Goal: Book appointment/travel/reservation

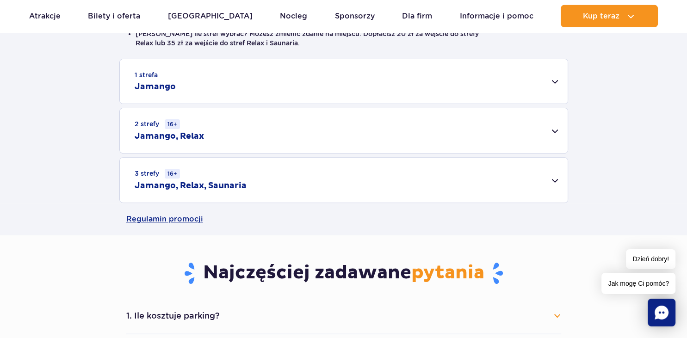
scroll to position [261, 0]
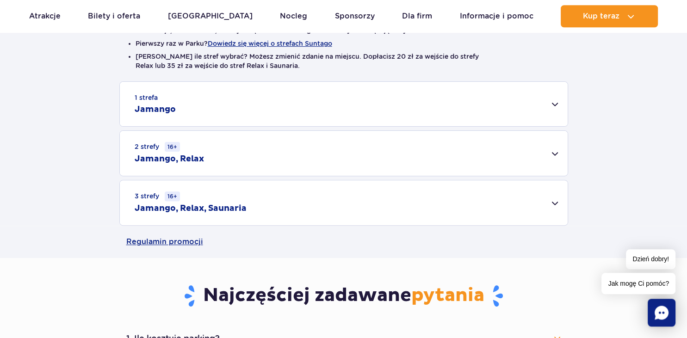
click at [555, 100] on div "1 strefa Jamango" at bounding box center [344, 104] width 448 height 44
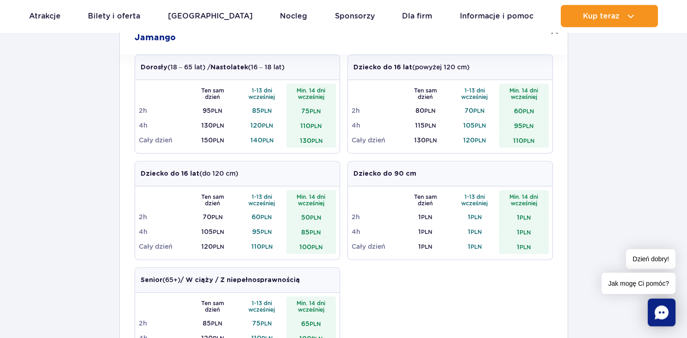
scroll to position [323, 0]
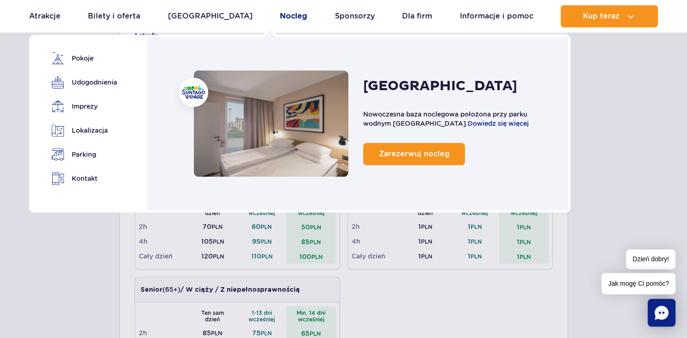
click at [280, 25] on link "Nocleg" at bounding box center [293, 16] width 27 height 22
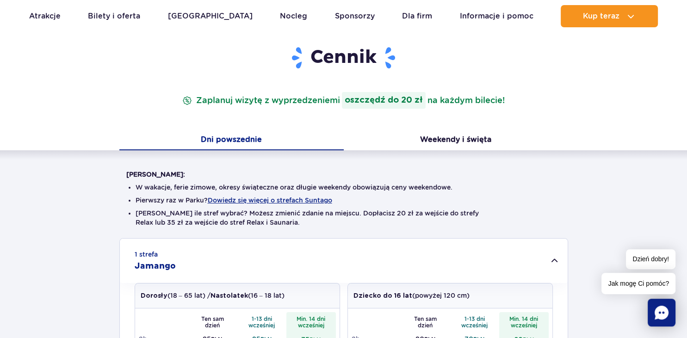
scroll to position [0, 0]
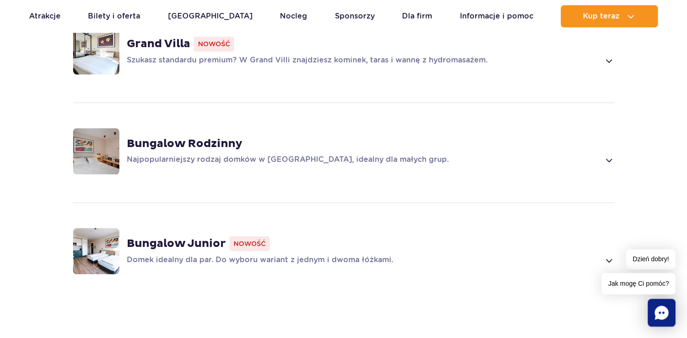
scroll to position [758, 0]
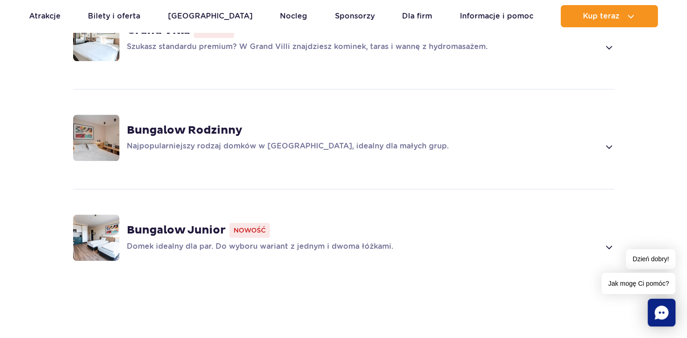
click at [608, 141] on span at bounding box center [608, 146] width 11 height 11
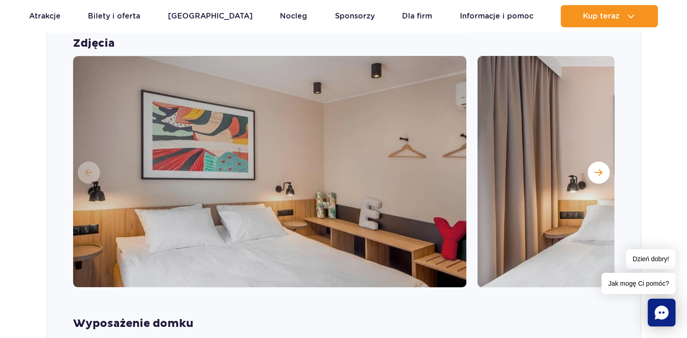
scroll to position [883, 0]
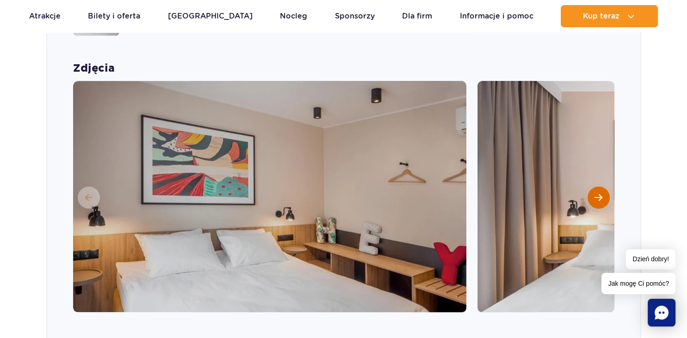
click at [600, 193] on span "Następny slajd" at bounding box center [598, 197] width 8 height 8
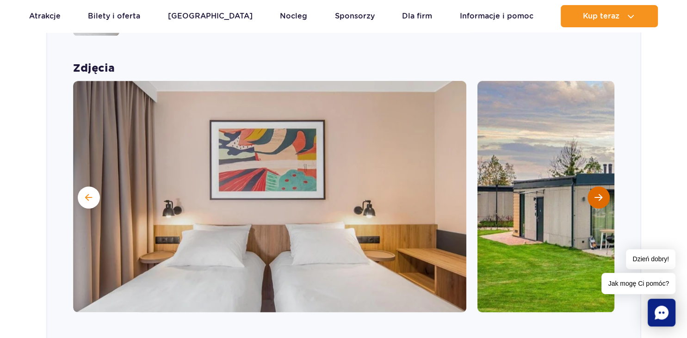
click at [600, 193] on span "Następny slajd" at bounding box center [598, 197] width 8 height 8
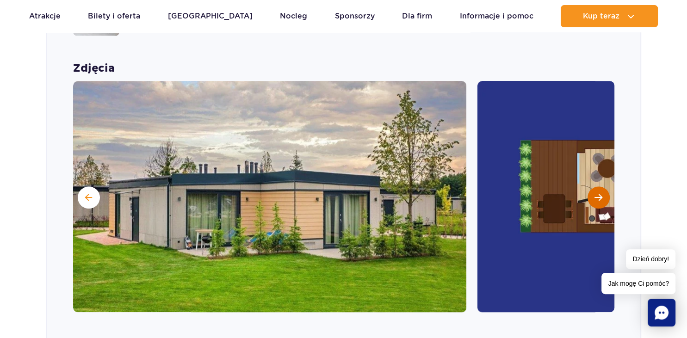
click at [600, 193] on span "Następny slajd" at bounding box center [598, 197] width 8 height 8
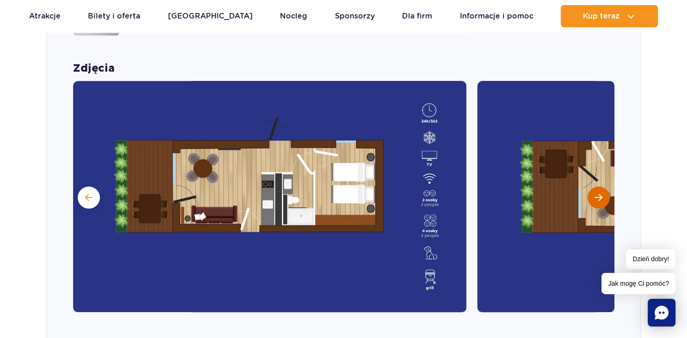
click at [600, 193] on span "Następny slajd" at bounding box center [598, 197] width 8 height 8
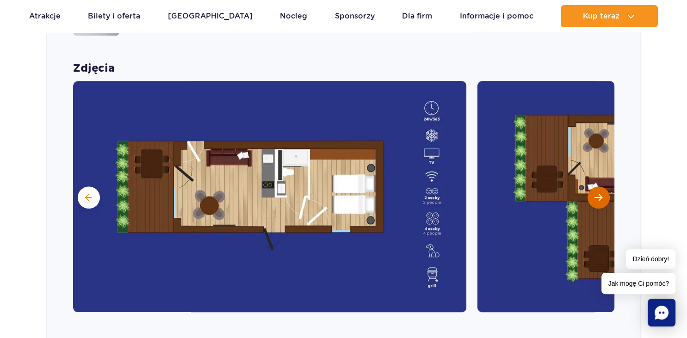
click at [600, 193] on span "Następny slajd" at bounding box center [598, 197] width 8 height 8
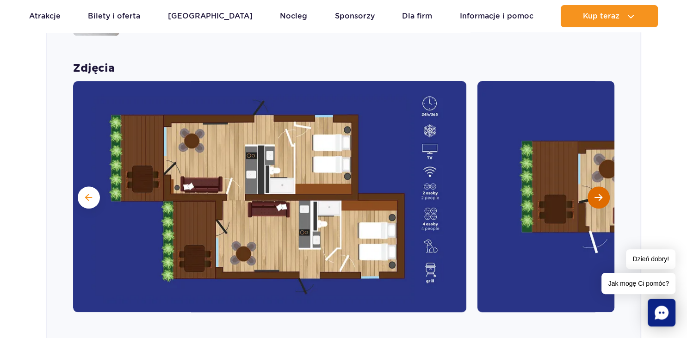
click at [600, 193] on span "Następny slajd" at bounding box center [598, 197] width 8 height 8
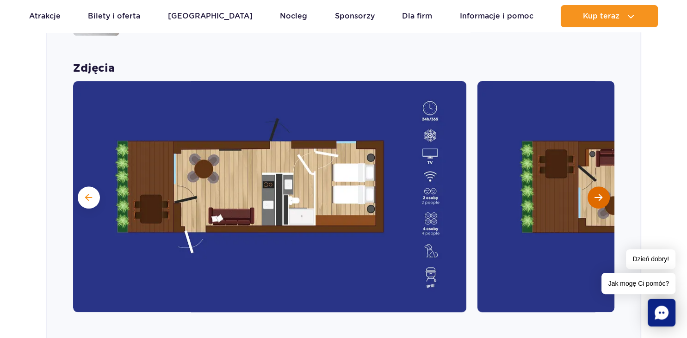
click at [600, 193] on span "Następny slajd" at bounding box center [598, 197] width 8 height 8
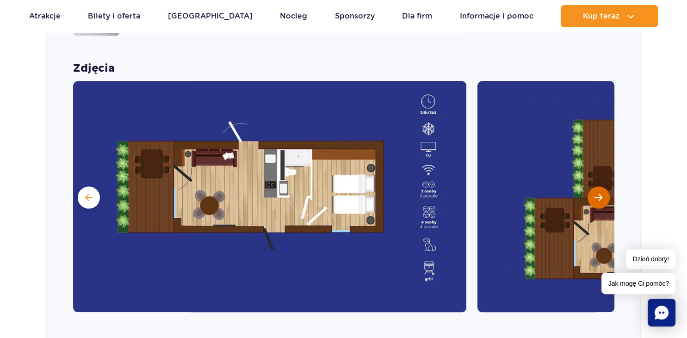
click at [600, 193] on span "Następny slajd" at bounding box center [598, 197] width 8 height 8
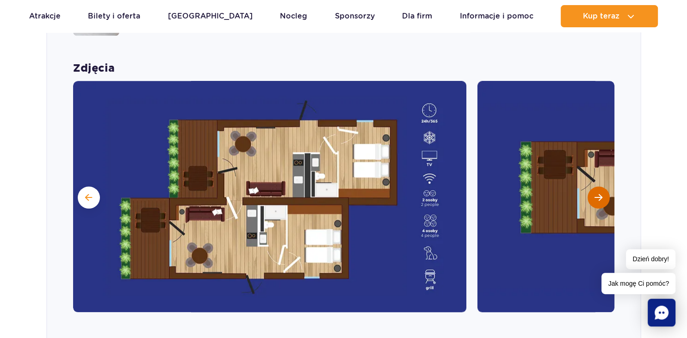
click at [600, 193] on span "Następny slajd" at bounding box center [598, 197] width 8 height 8
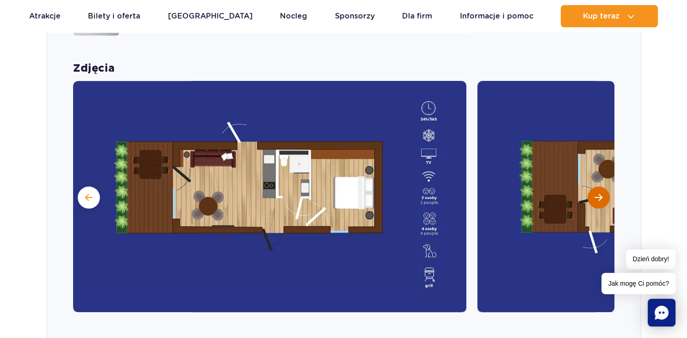
click at [600, 193] on span "Następny slajd" at bounding box center [598, 197] width 8 height 8
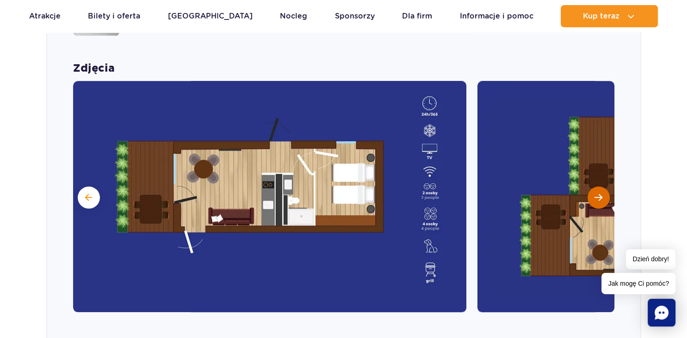
click at [600, 193] on span "Następny slajd" at bounding box center [598, 197] width 8 height 8
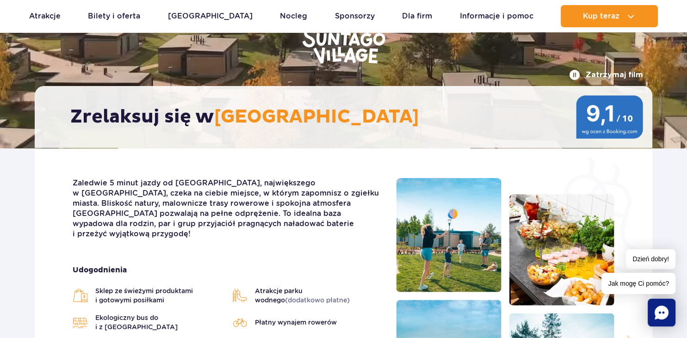
scroll to position [0, 0]
